Goal: Navigation & Orientation: Find specific page/section

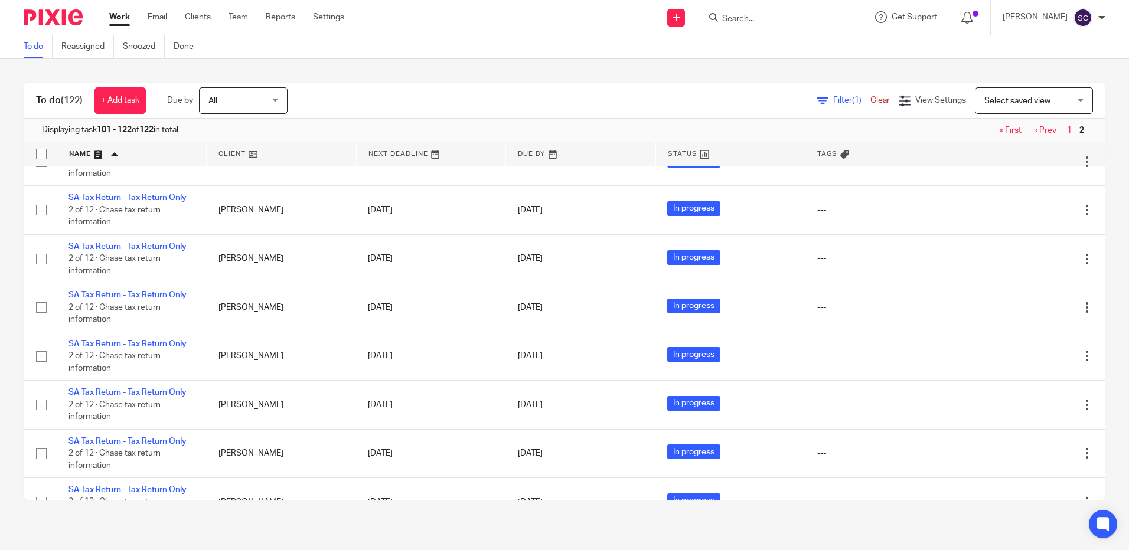
scroll to position [472, 0]
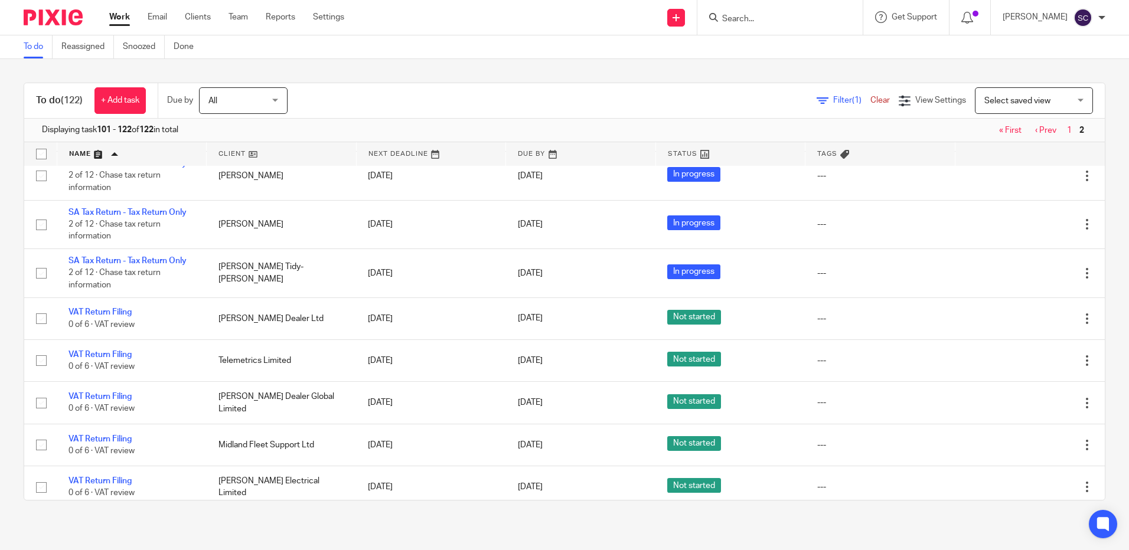
scroll to position [717, 0]
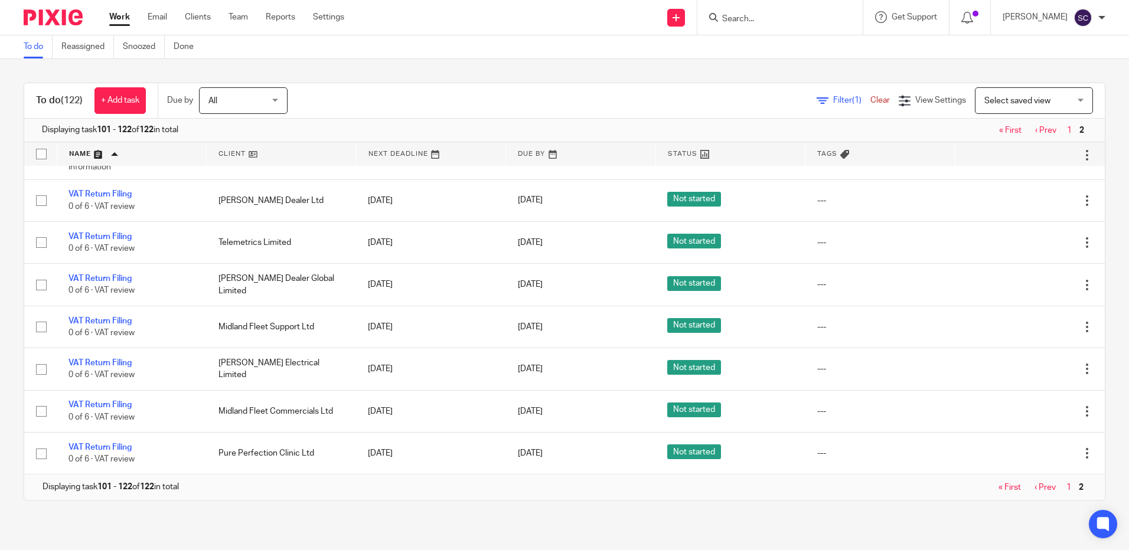
click at [999, 132] on link "« First" at bounding box center [1010, 130] width 22 height 8
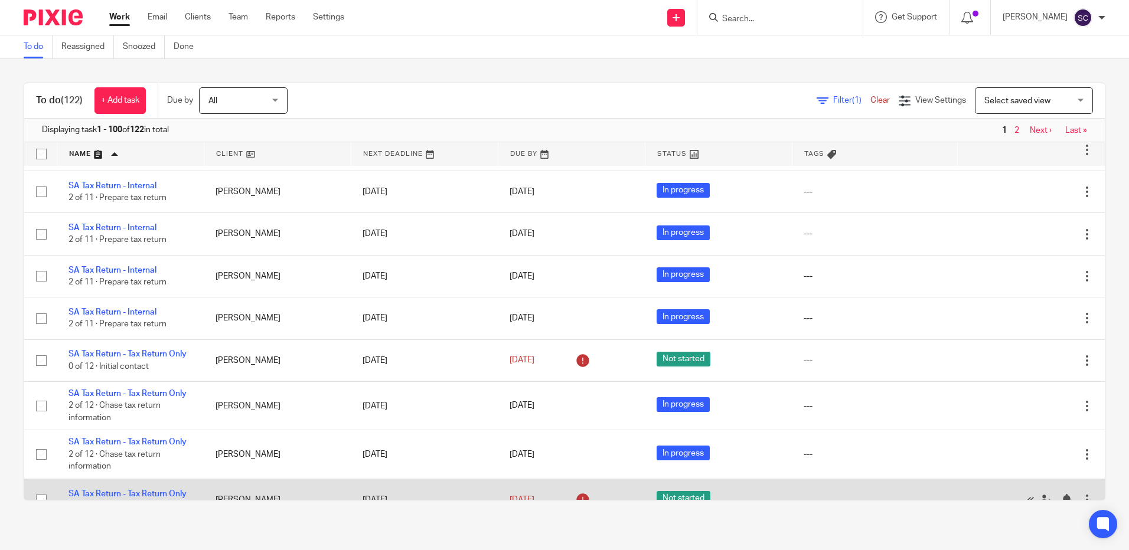
scroll to position [4548, 0]
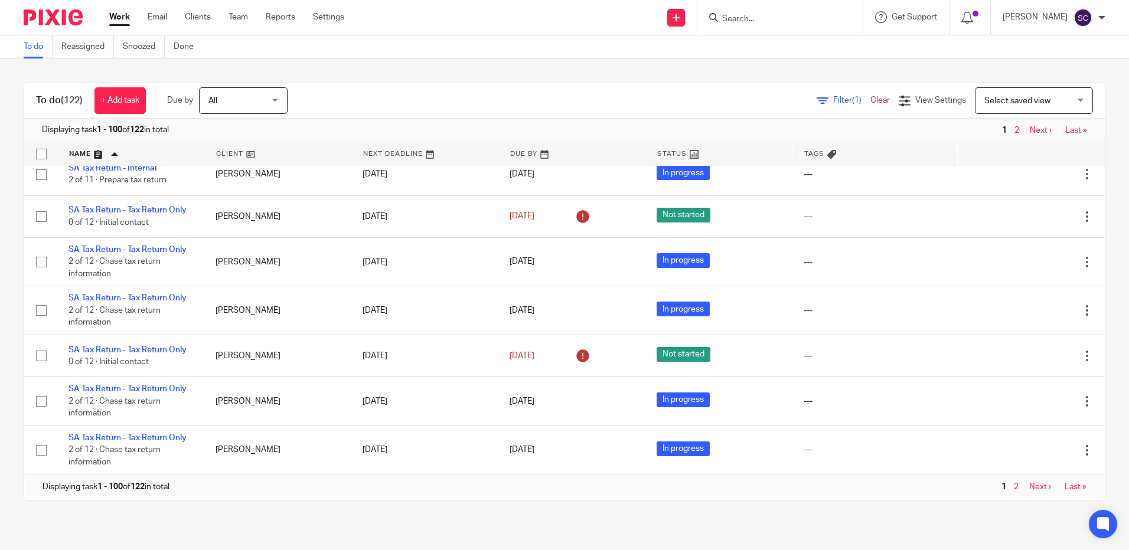
click at [1029, 488] on link "Next ›" at bounding box center [1040, 487] width 22 height 8
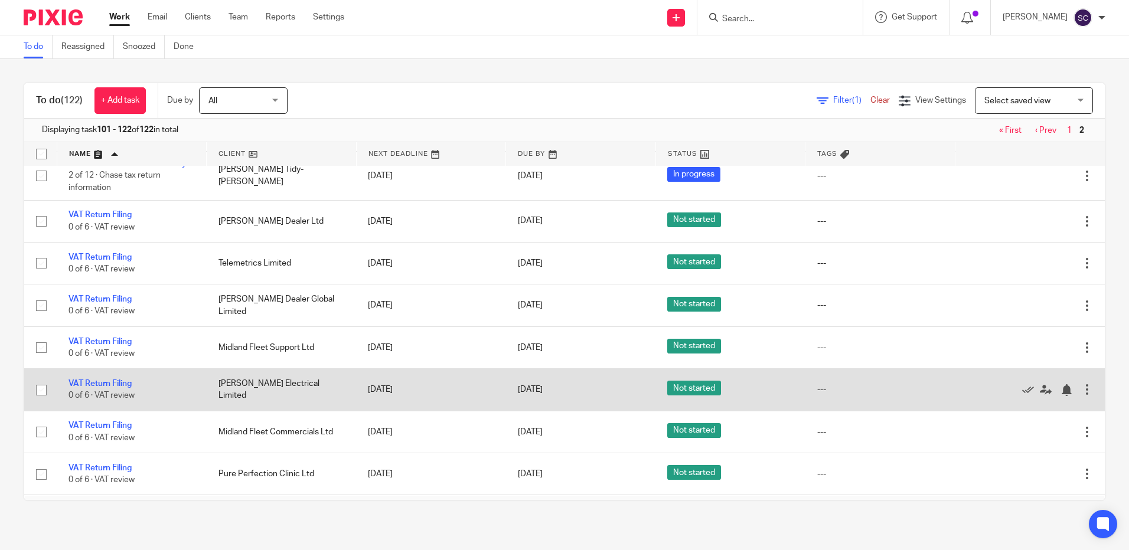
scroll to position [717, 0]
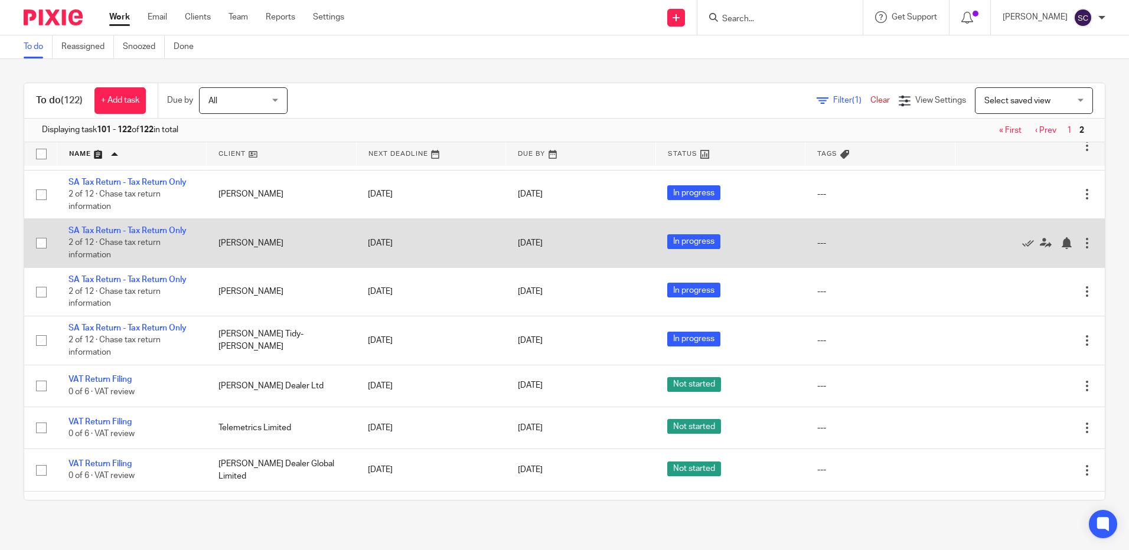
scroll to position [717, 0]
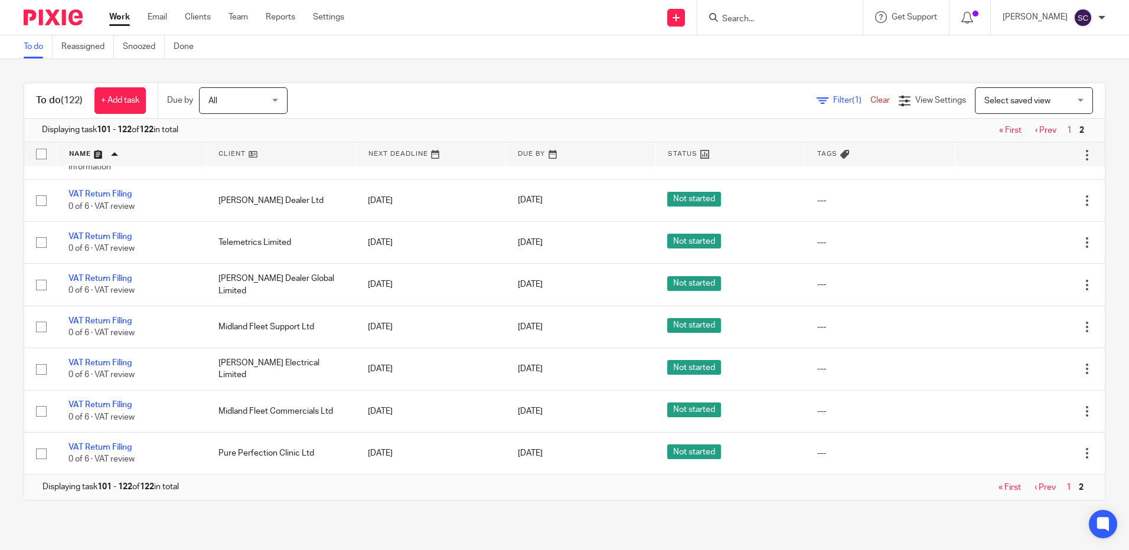
click at [1035, 128] on link "‹ Prev" at bounding box center [1045, 130] width 21 height 8
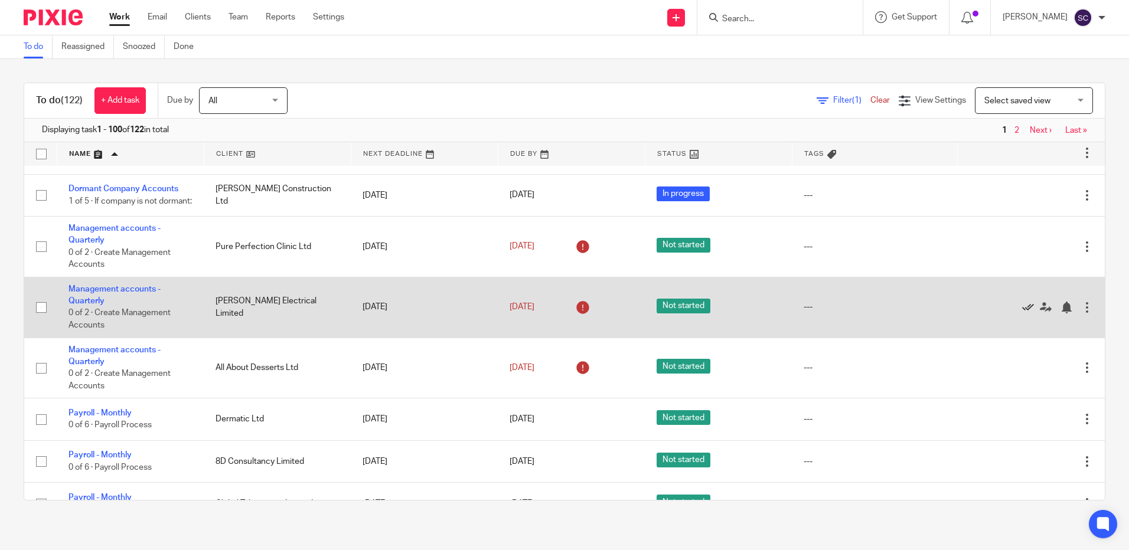
scroll to position [2716, 0]
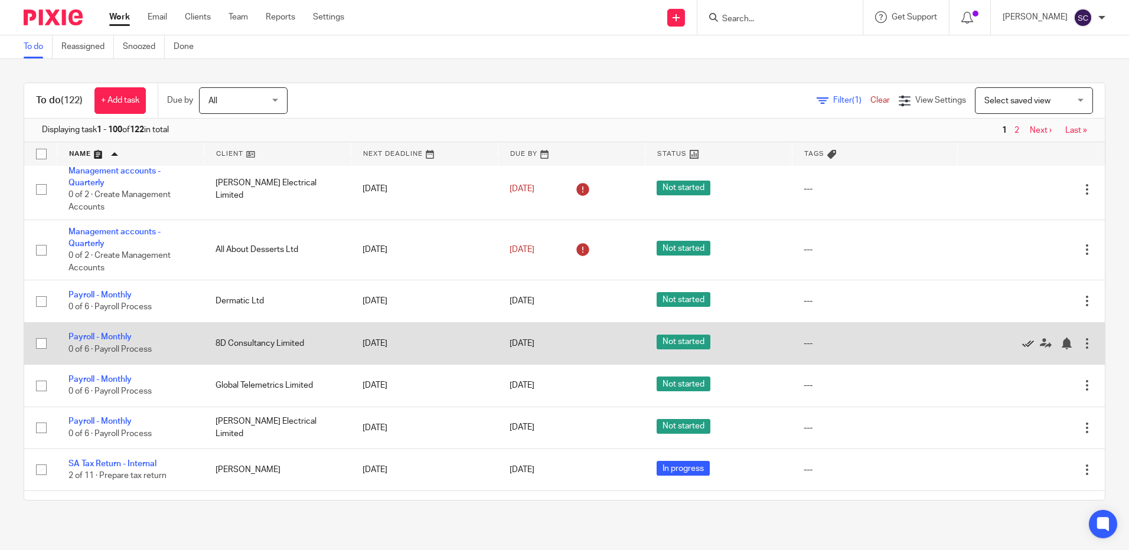
click at [1022, 350] on icon at bounding box center [1028, 344] width 12 height 12
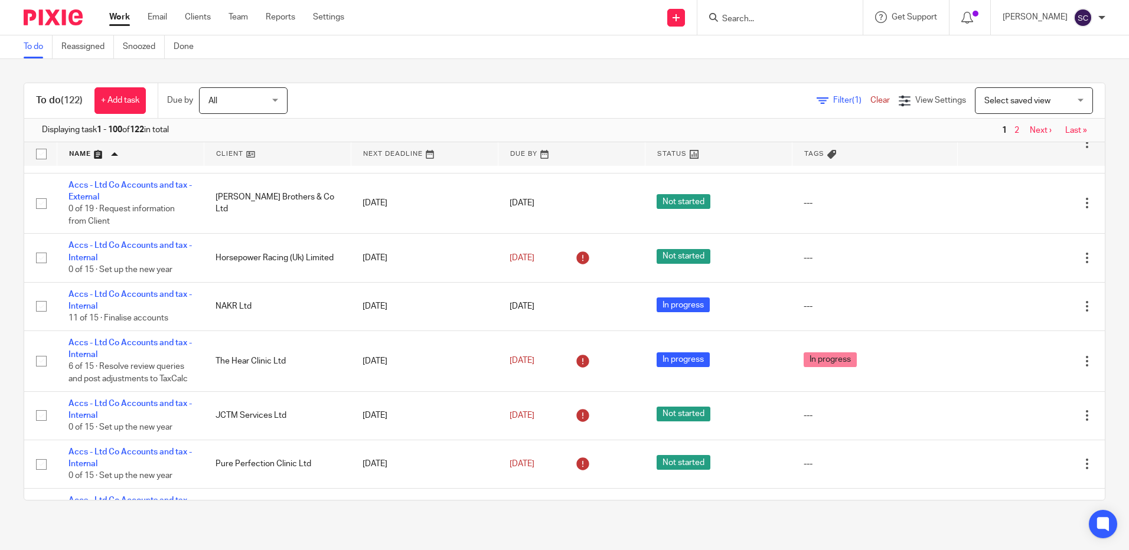
scroll to position [1200, 0]
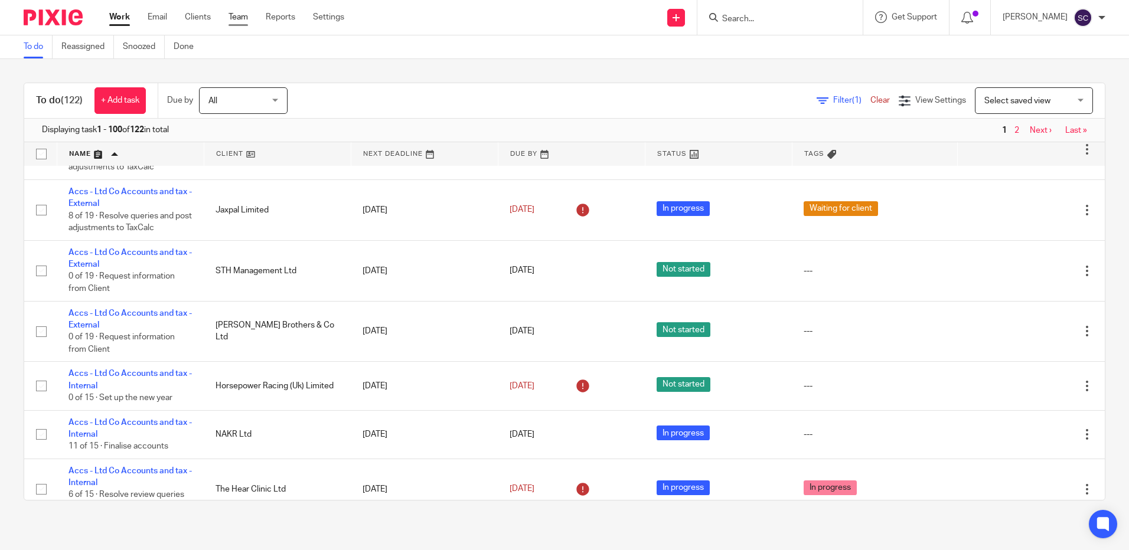
click at [235, 17] on link "Team" at bounding box center [237, 17] width 19 height 12
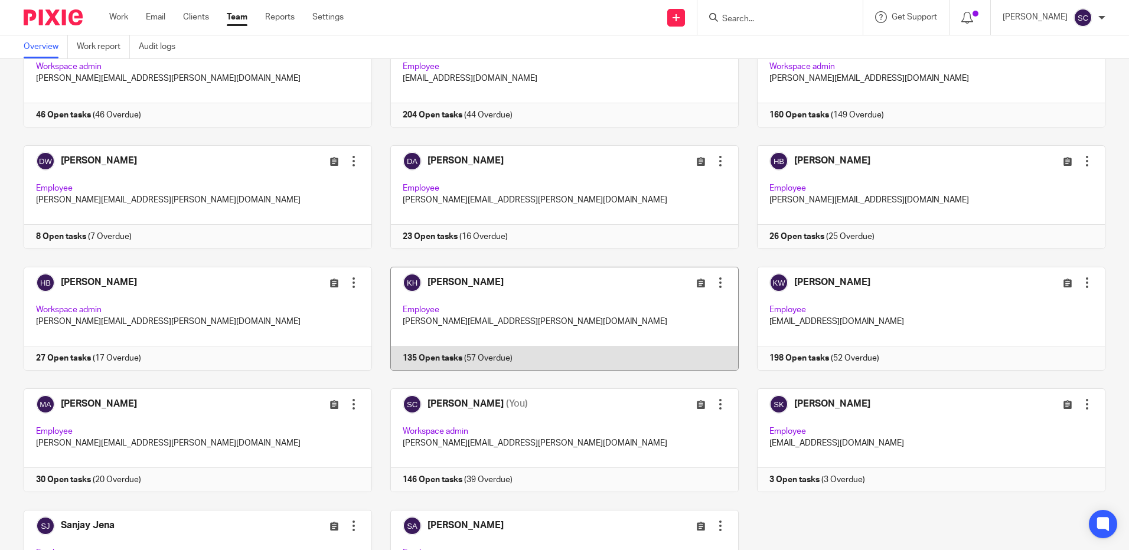
scroll to position [118, 0]
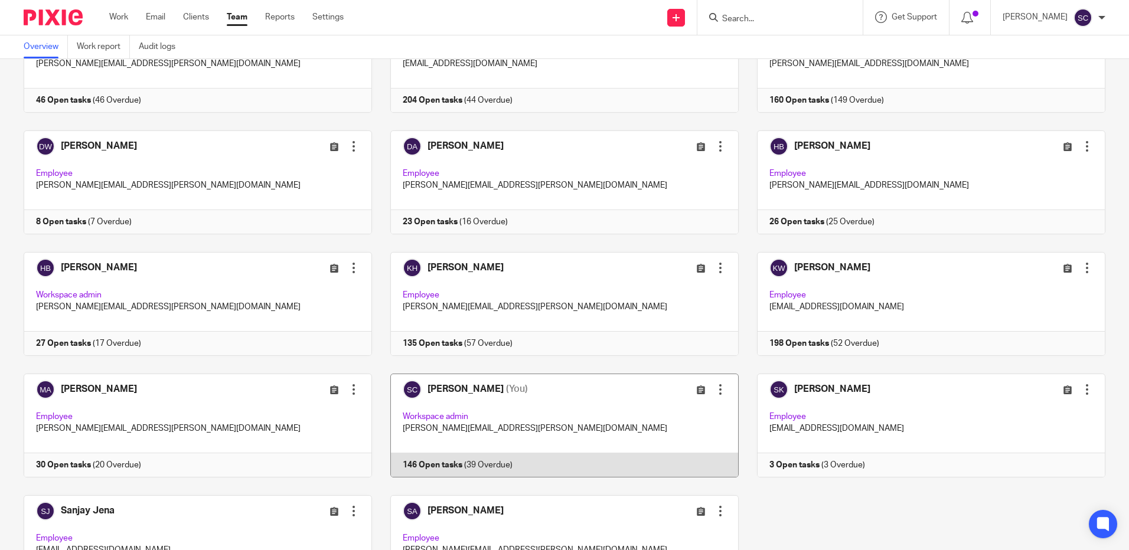
click at [536, 420] on link at bounding box center [555, 426] width 367 height 104
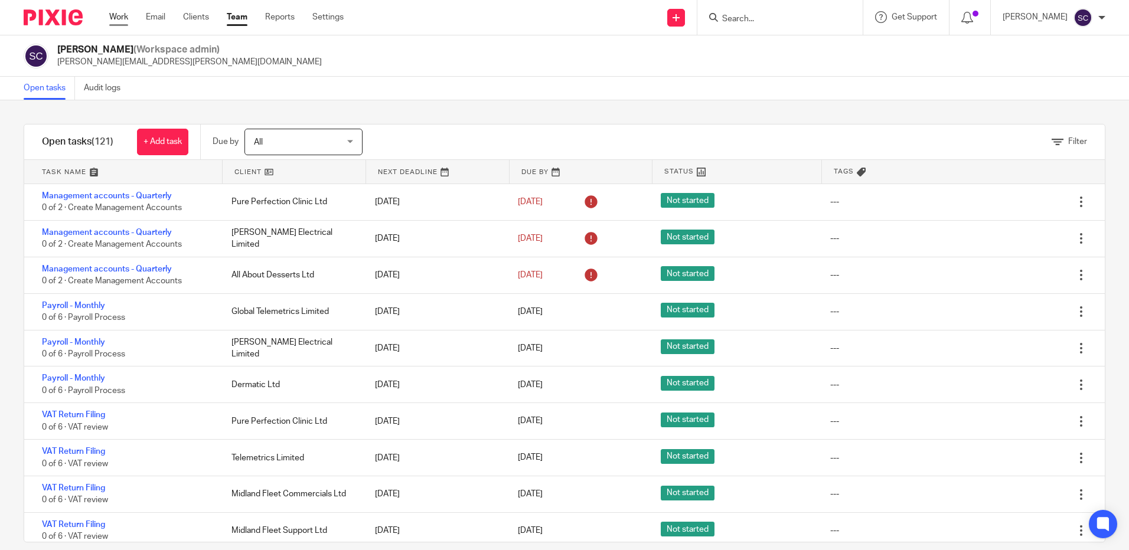
click at [125, 22] on link "Work" at bounding box center [118, 17] width 19 height 12
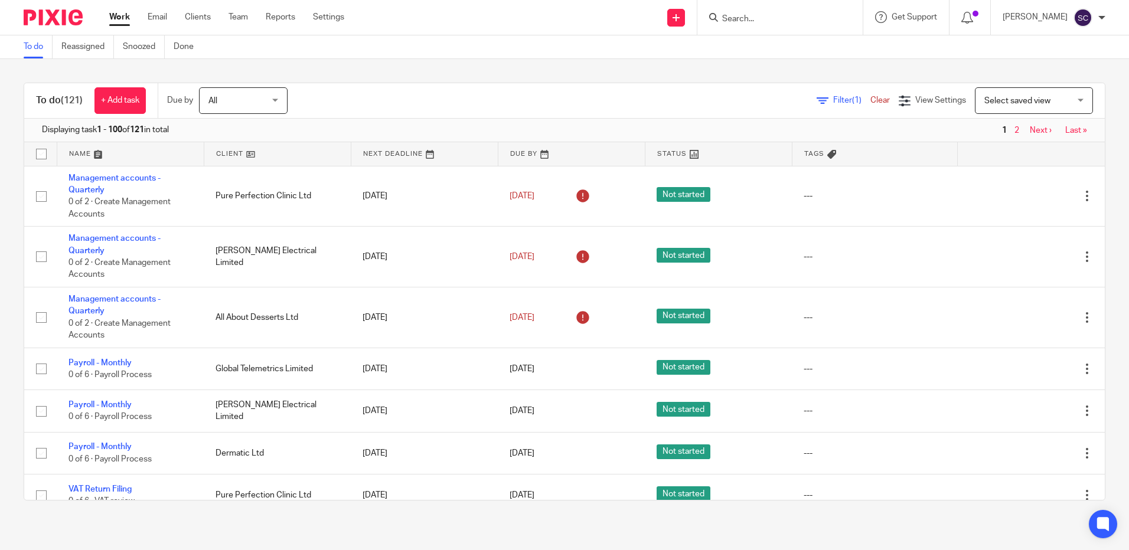
click at [90, 153] on link at bounding box center [130, 154] width 146 height 24
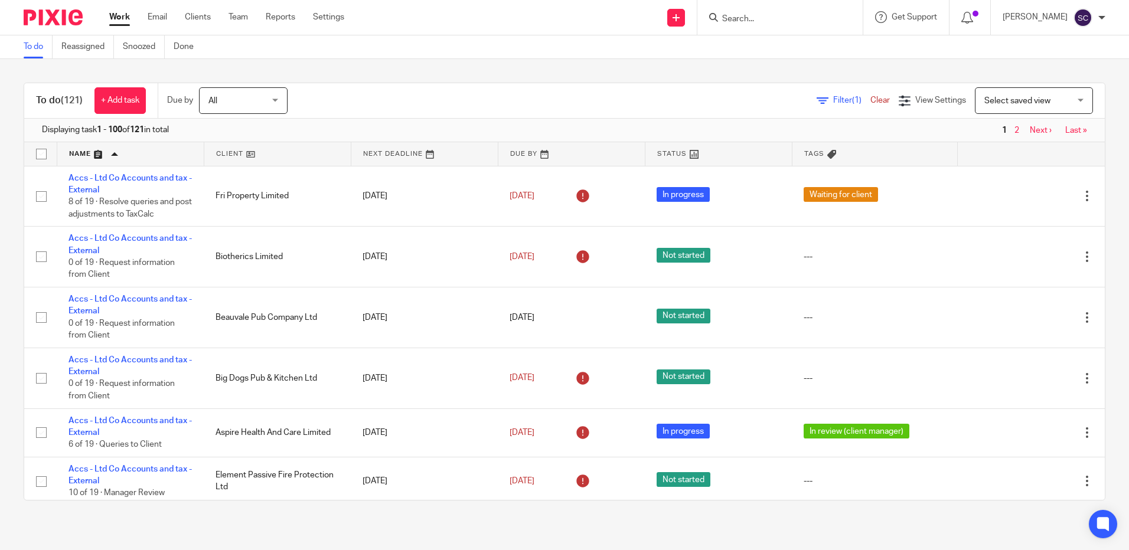
click at [518, 61] on div "To do (121) + Add task Due by All All Today Tomorrow This week Next week This m…" at bounding box center [564, 291] width 1129 height 465
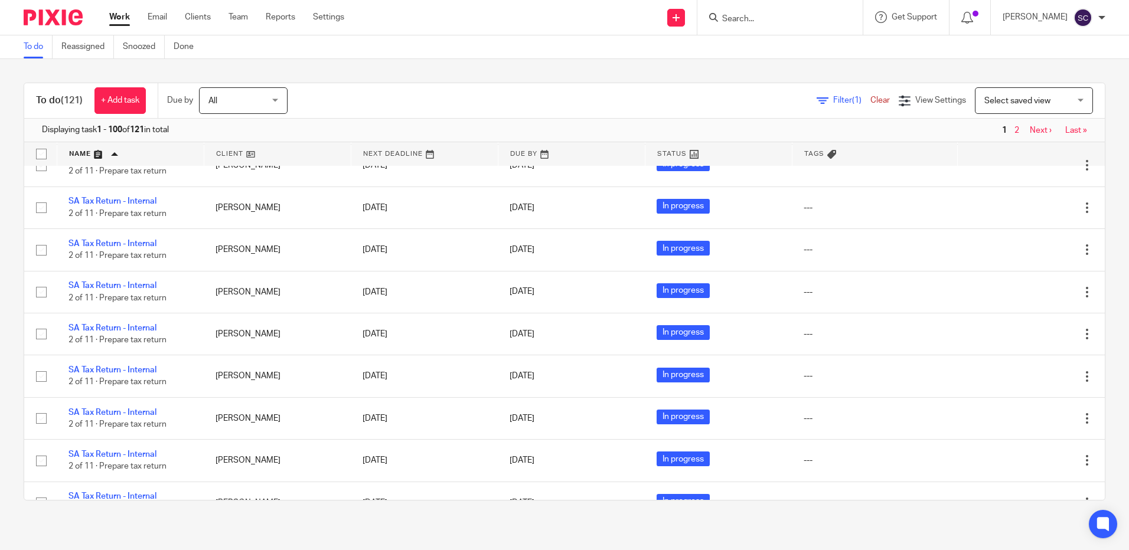
scroll to position [3956, 0]
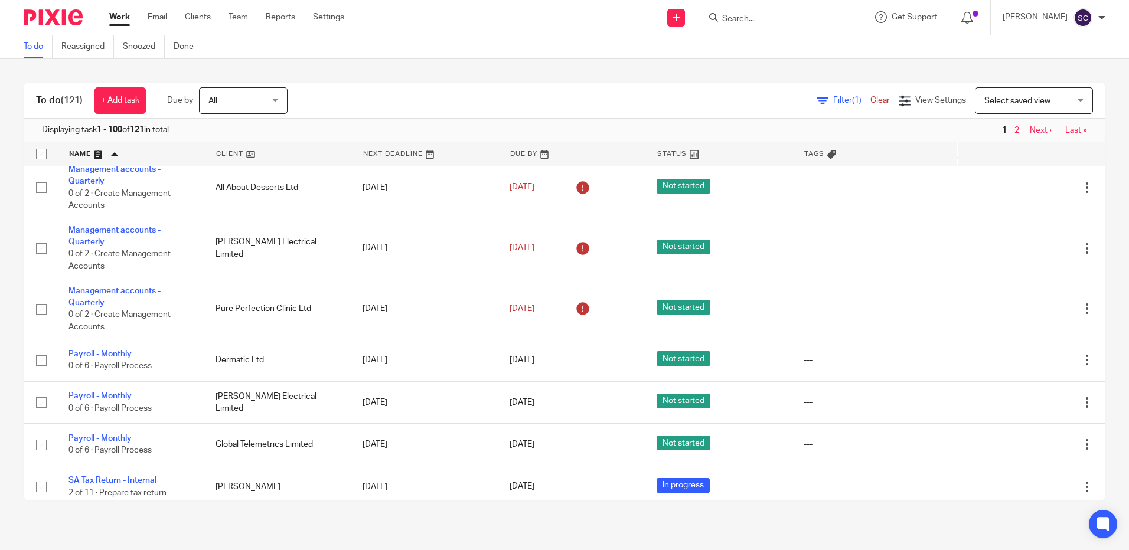
scroll to position [2598, 0]
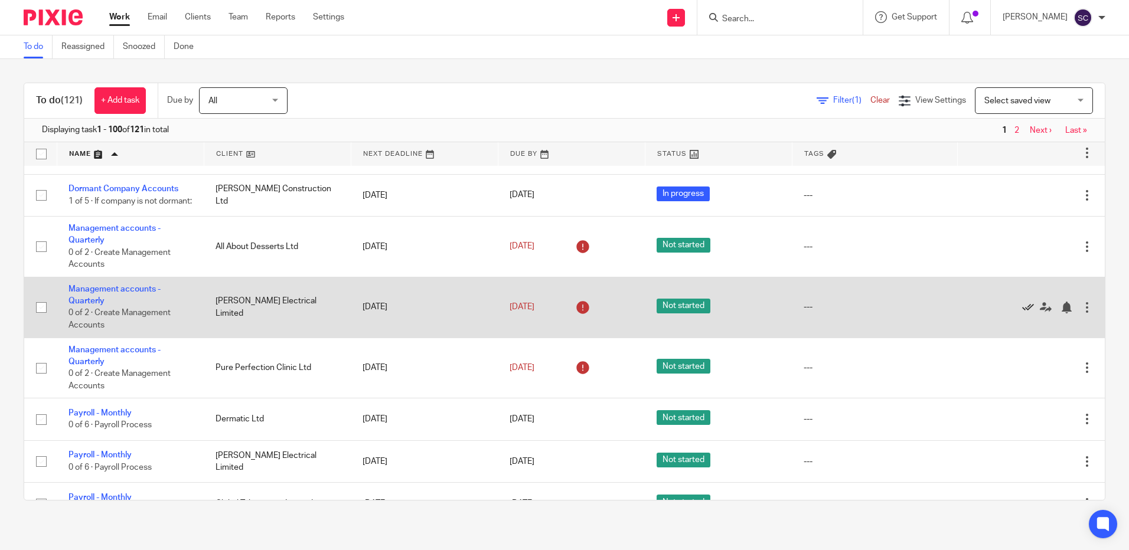
click at [1022, 313] on icon at bounding box center [1028, 308] width 12 height 12
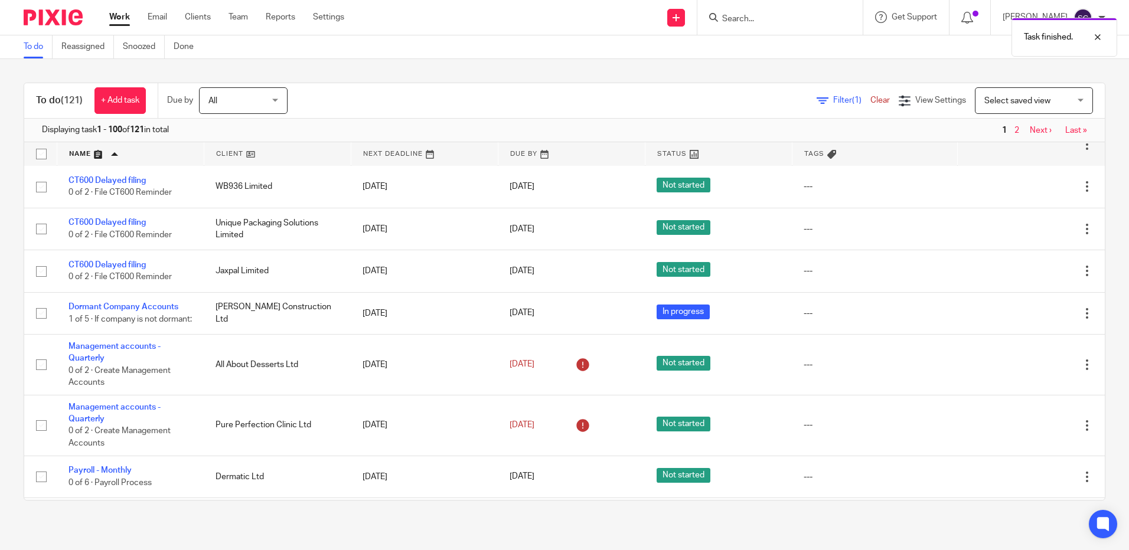
scroll to position [2302, 0]
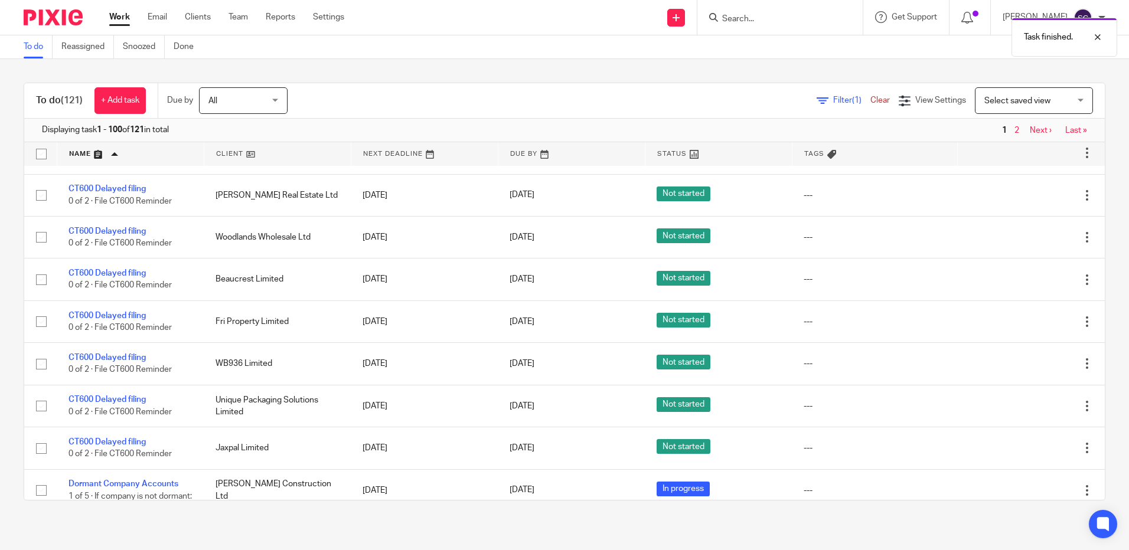
click at [1065, 128] on link "Last »" at bounding box center [1076, 130] width 22 height 8
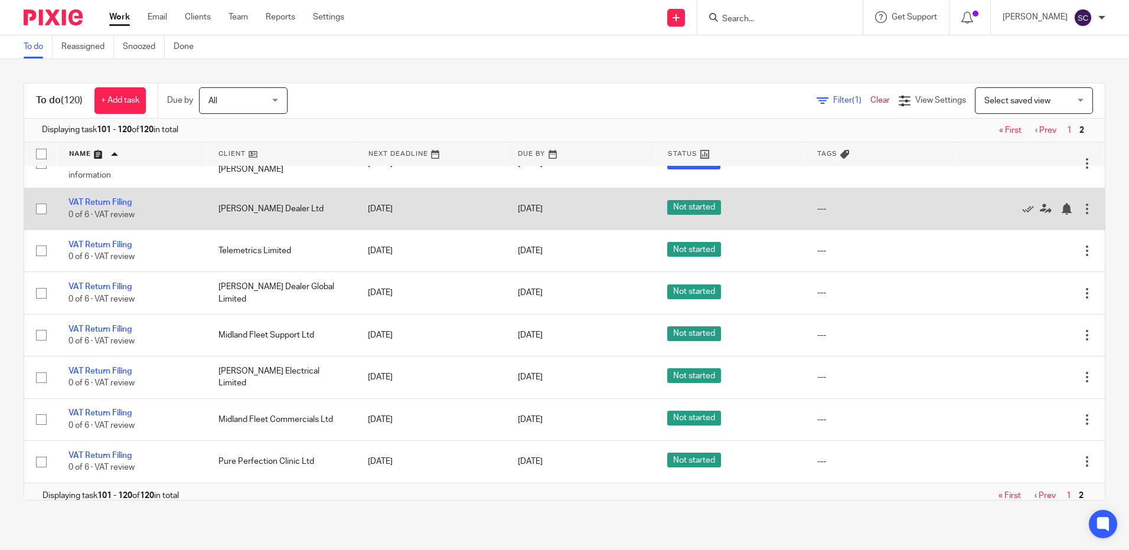
scroll to position [619, 0]
